Goal: Find contact information: Find contact information

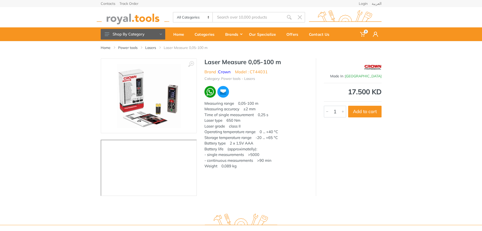
click at [76, 104] on div "‹ ›" at bounding box center [241, 126] width 482 height 137
click at [157, 84] on img at bounding box center [149, 96] width 64 height 64
click at [312, 32] on div "Contact Us" at bounding box center [320, 34] width 31 height 11
